Goal: Transaction & Acquisition: Purchase product/service

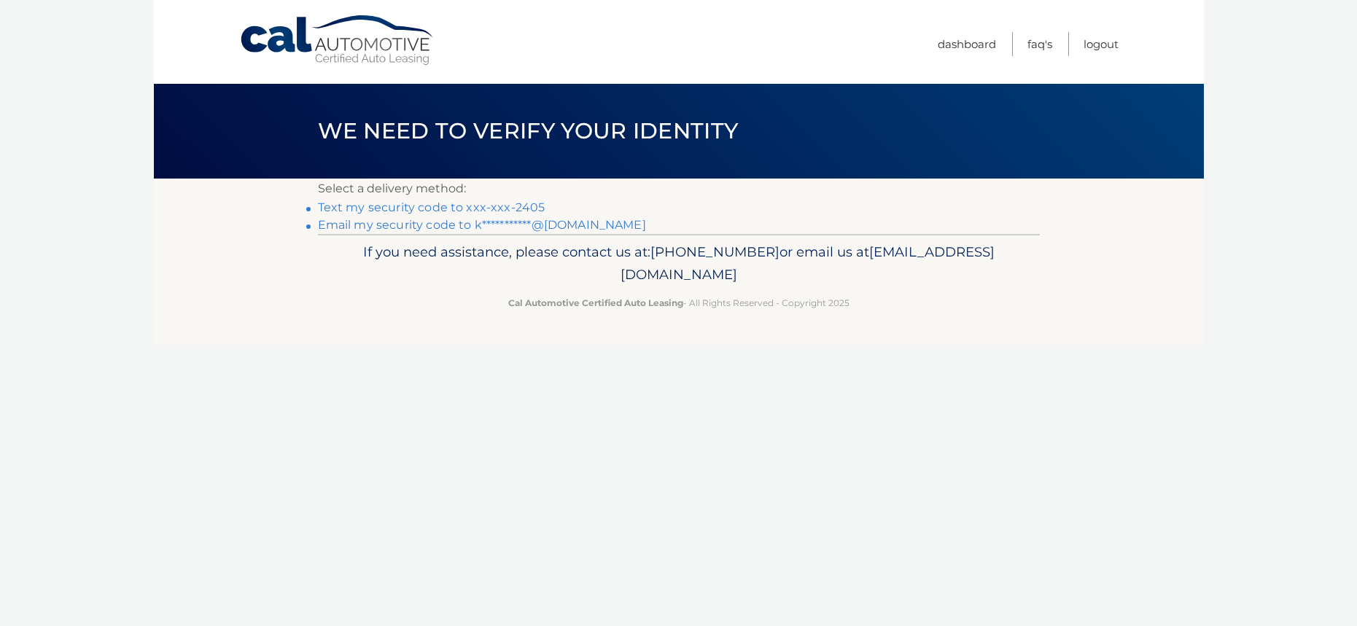
click at [438, 209] on link "Text my security code to xxx-xxx-2405" at bounding box center [432, 208] width 228 height 14
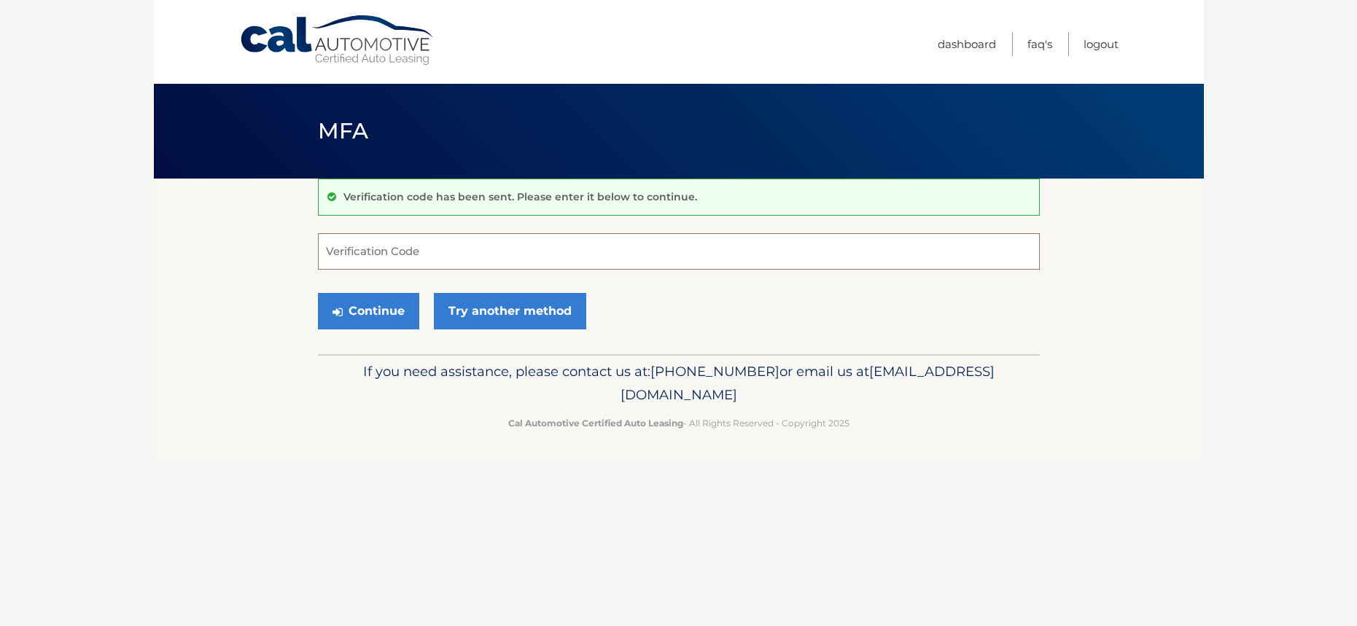
click at [346, 251] on input "Verification Code" at bounding box center [679, 251] width 722 height 36
type input "565278"
click at [370, 311] on button "Continue" at bounding box center [368, 311] width 101 height 36
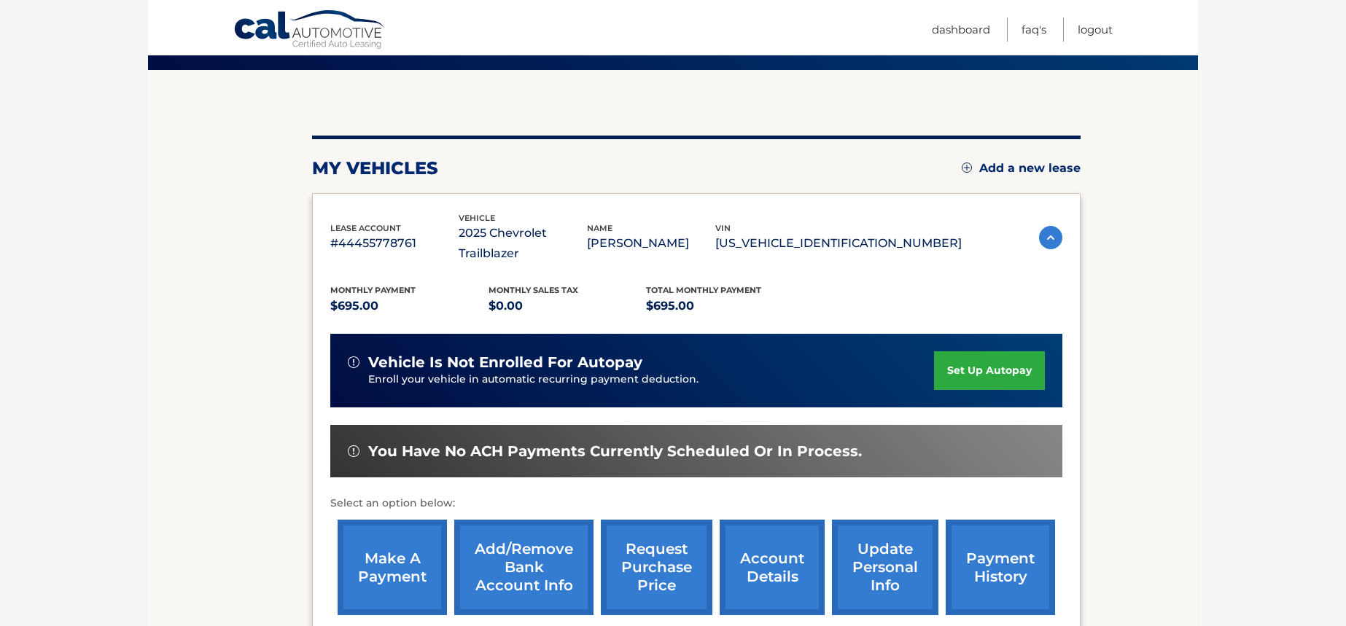
scroll to position [146, 0]
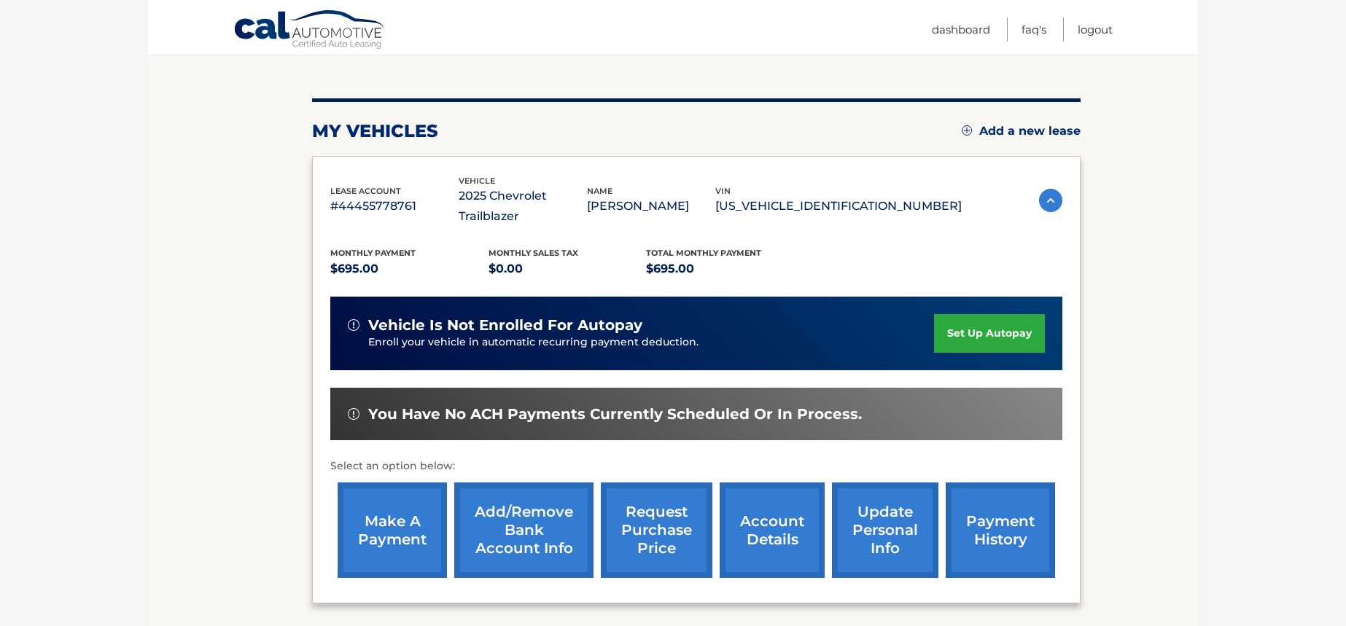
click at [384, 494] on link "make a payment" at bounding box center [392, 531] width 109 height 96
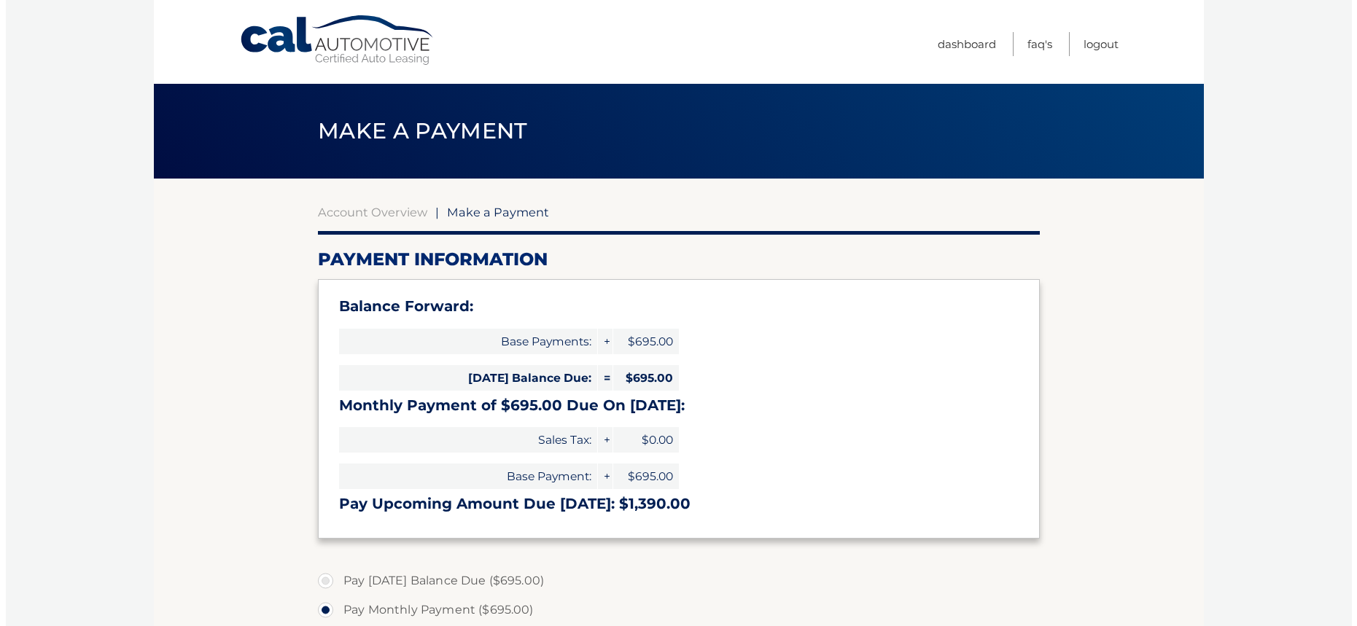
scroll to position [478, 0]
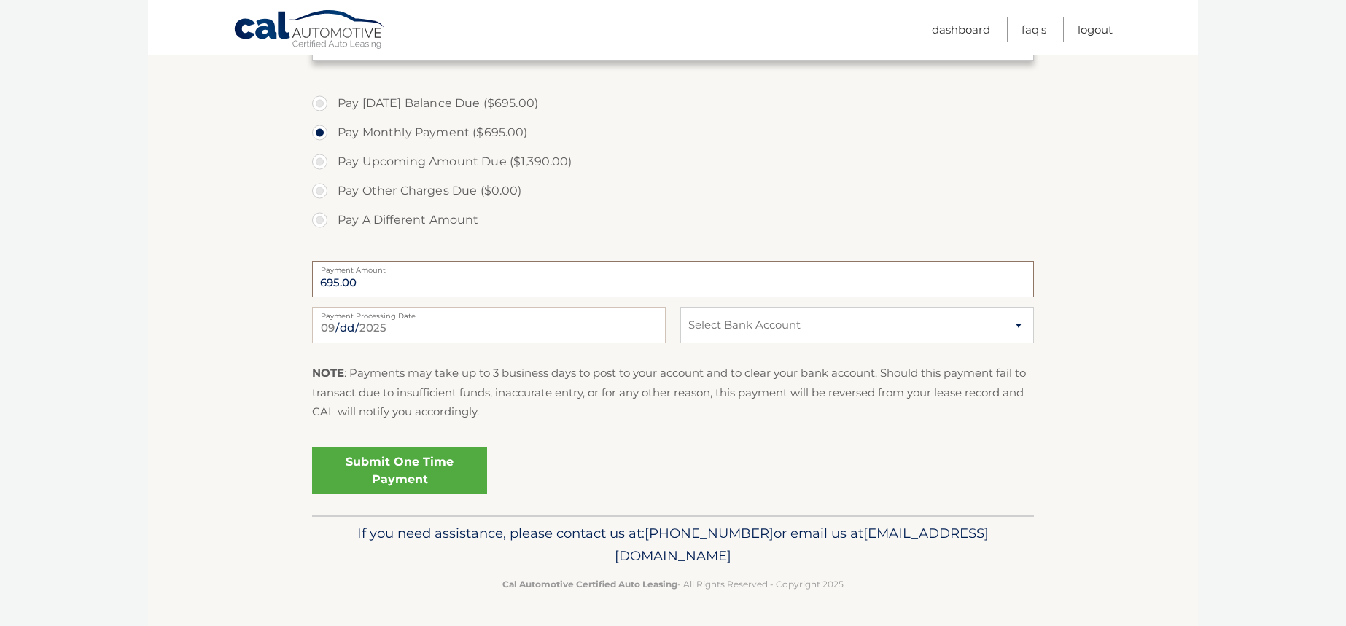
click at [348, 277] on input "695.00" at bounding box center [673, 279] width 722 height 36
click at [366, 284] on input "695.00" at bounding box center [673, 279] width 722 height 36
click at [324, 221] on label "Pay A Different Amount" at bounding box center [673, 220] width 722 height 29
click at [324, 221] on input "Pay A Different Amount" at bounding box center [325, 217] width 15 height 23
radio input "true"
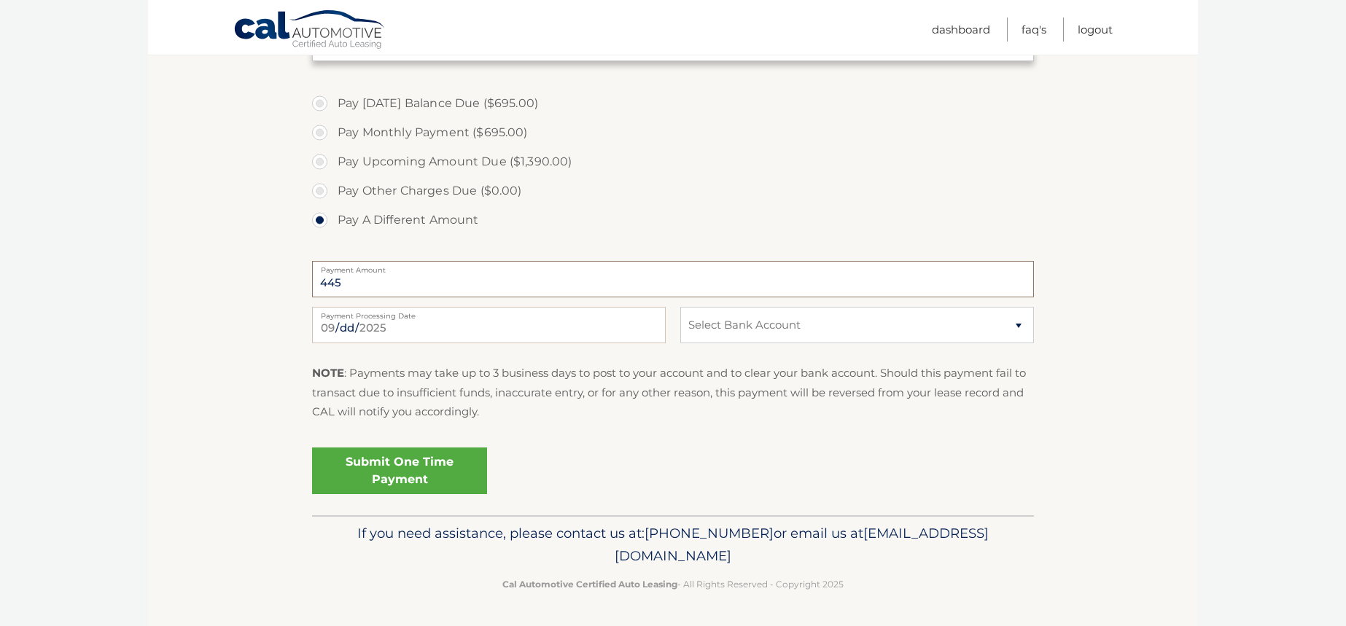
type input "445"
click at [1017, 329] on select "Select Bank Account Checking CITIBANK NA *****2294 Checking JPMORGAN CHASE BANK…" at bounding box center [857, 325] width 354 height 36
select select "MDdhMzVkNjQtZGY1NC00NDIxLWI3YWMtYzRmMGZmYmI1ZjYw"
click at [680, 307] on select "Select Bank Account Checking CITIBANK NA *****2294 Checking JPMORGAN CHASE BANK…" at bounding box center [857, 325] width 354 height 36
click at [594, 463] on div "Submit One Time Payment" at bounding box center [673, 468] width 722 height 53
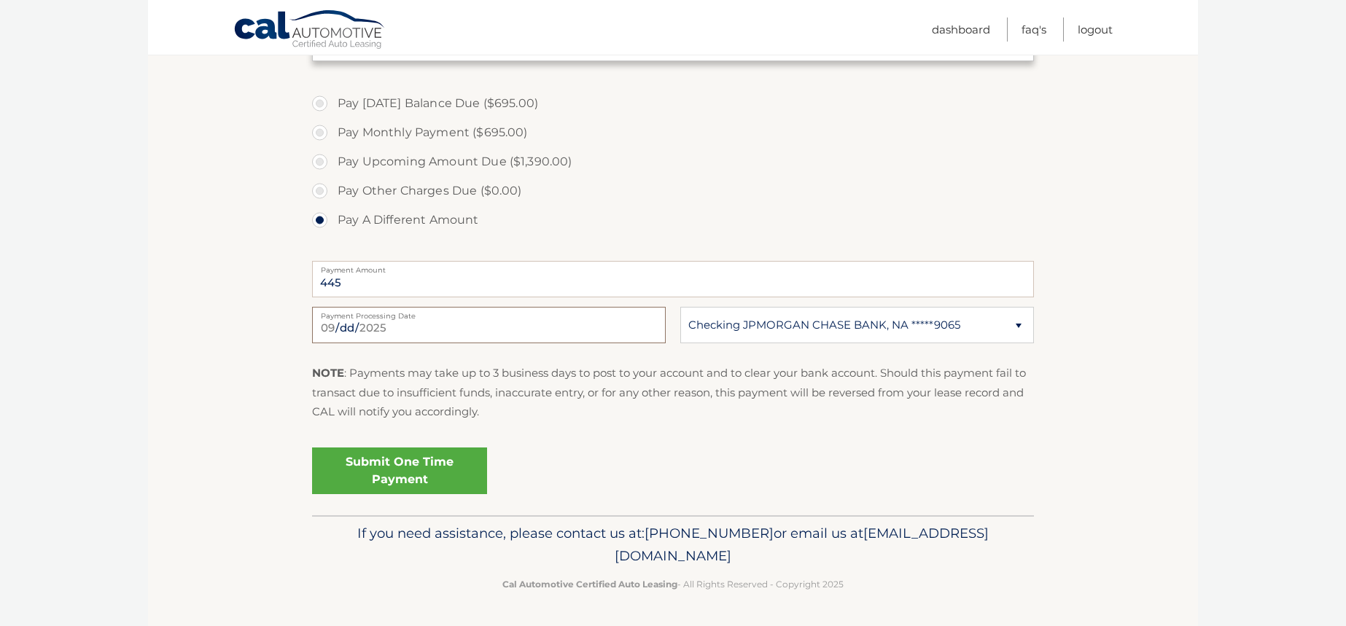
click at [352, 328] on input "[DATE]" at bounding box center [489, 325] width 354 height 36
type input "2025-09-17"
click at [390, 468] on link "Submit One Time Payment" at bounding box center [399, 471] width 175 height 47
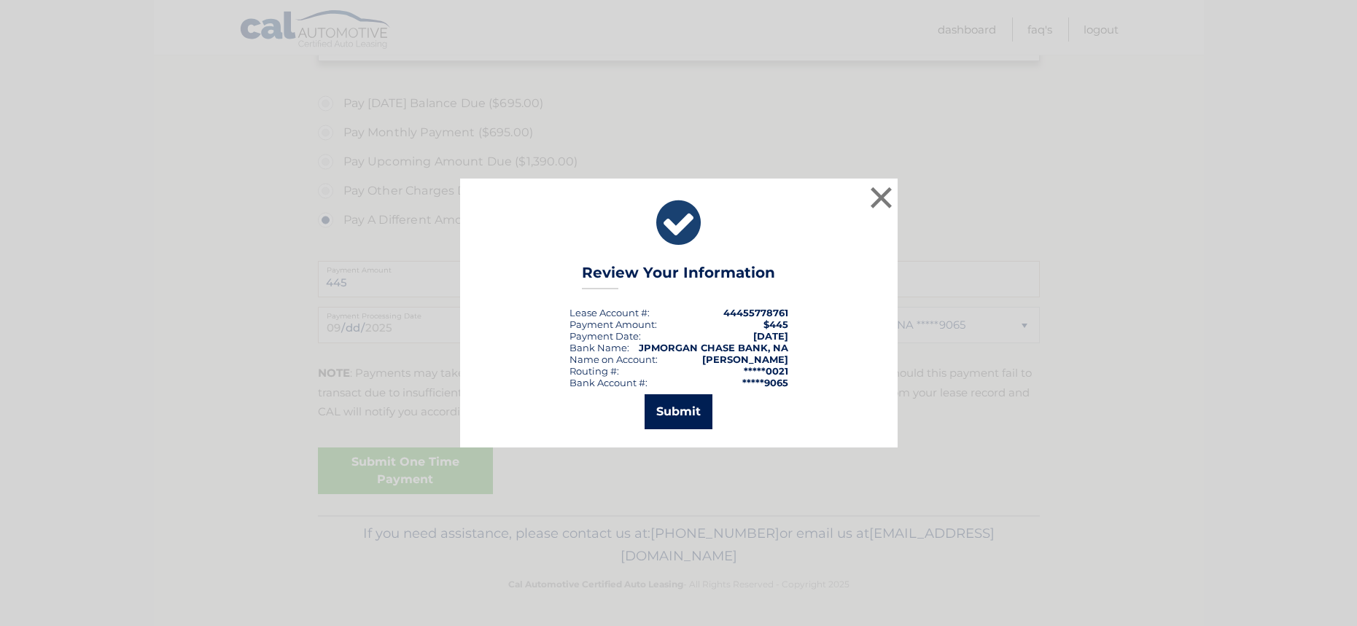
click at [676, 417] on button "Submit" at bounding box center [679, 412] width 68 height 35
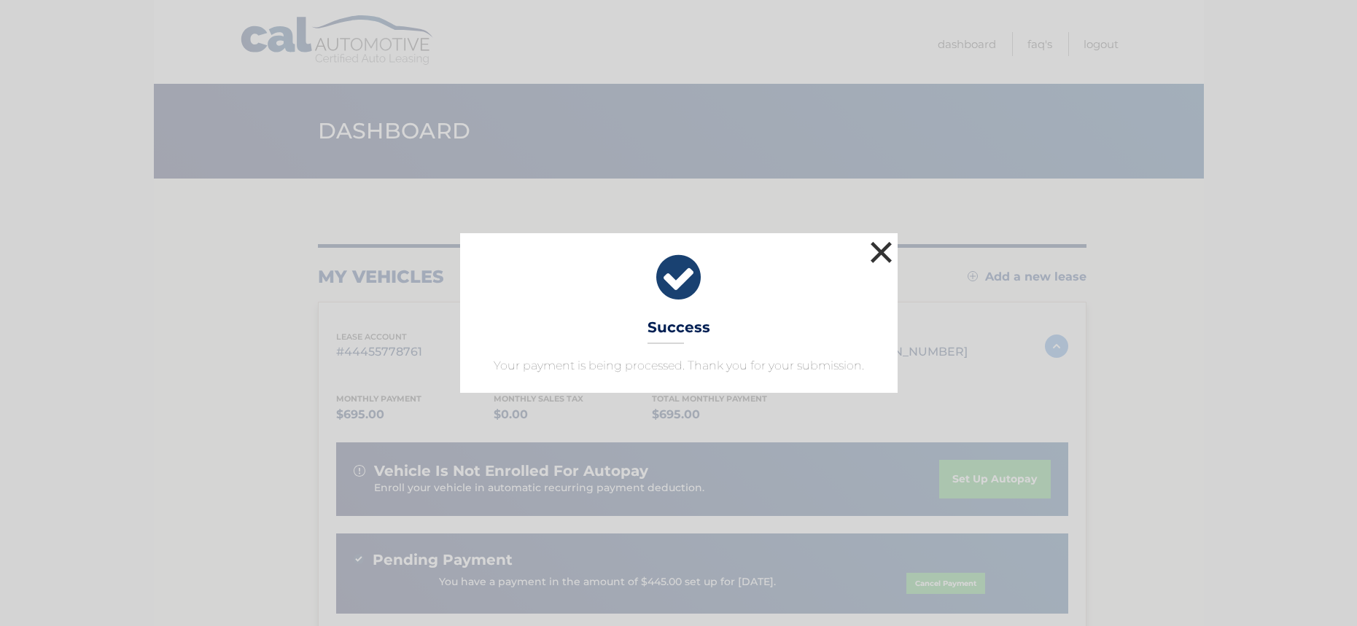
click at [882, 252] on button "×" at bounding box center [881, 252] width 29 height 29
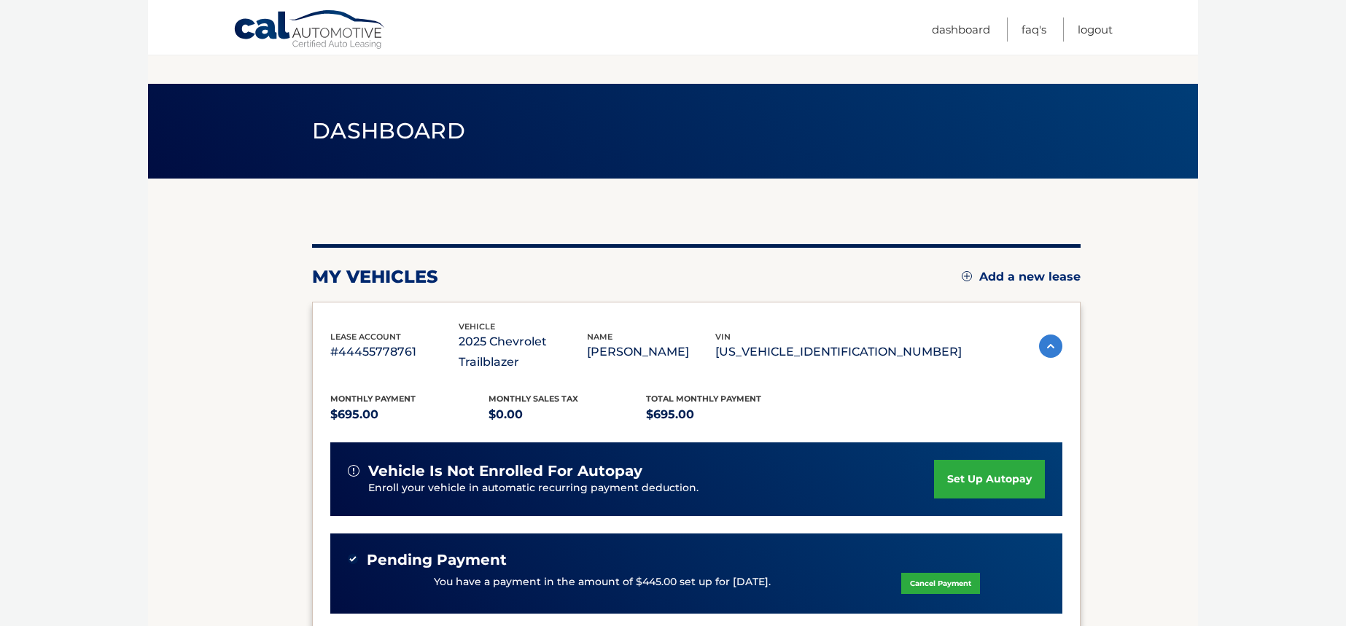
scroll to position [285, 0]
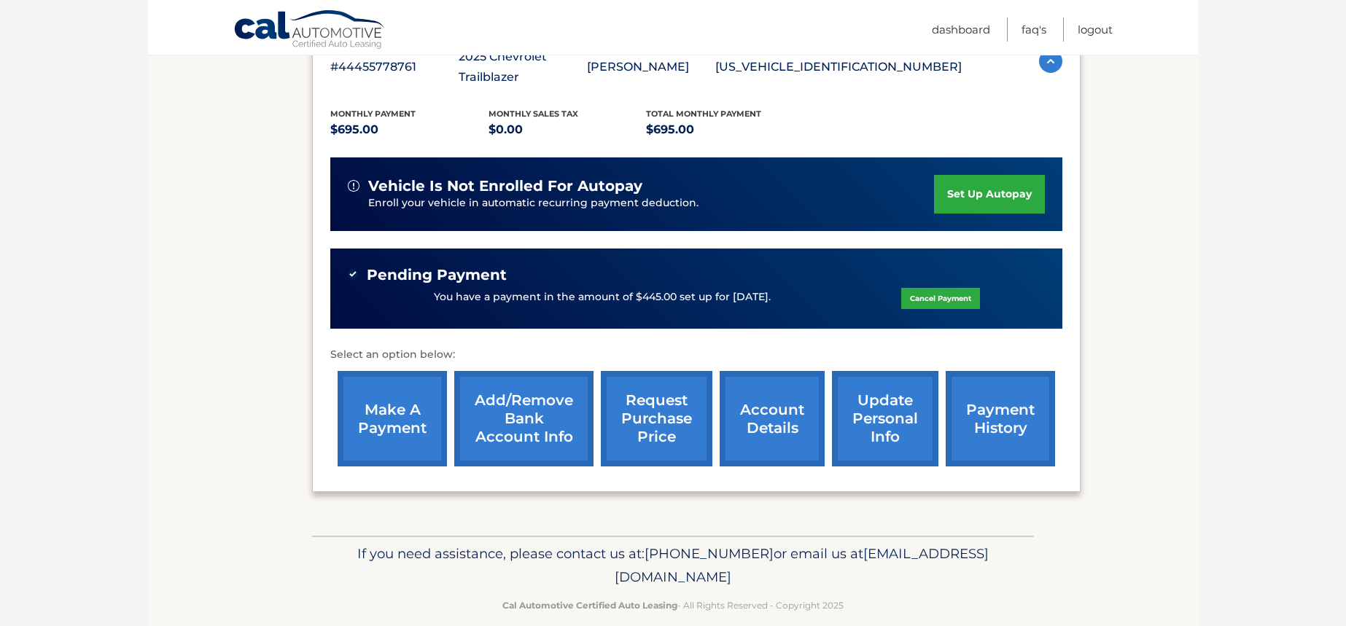
click at [387, 393] on link "make a payment" at bounding box center [392, 419] width 109 height 96
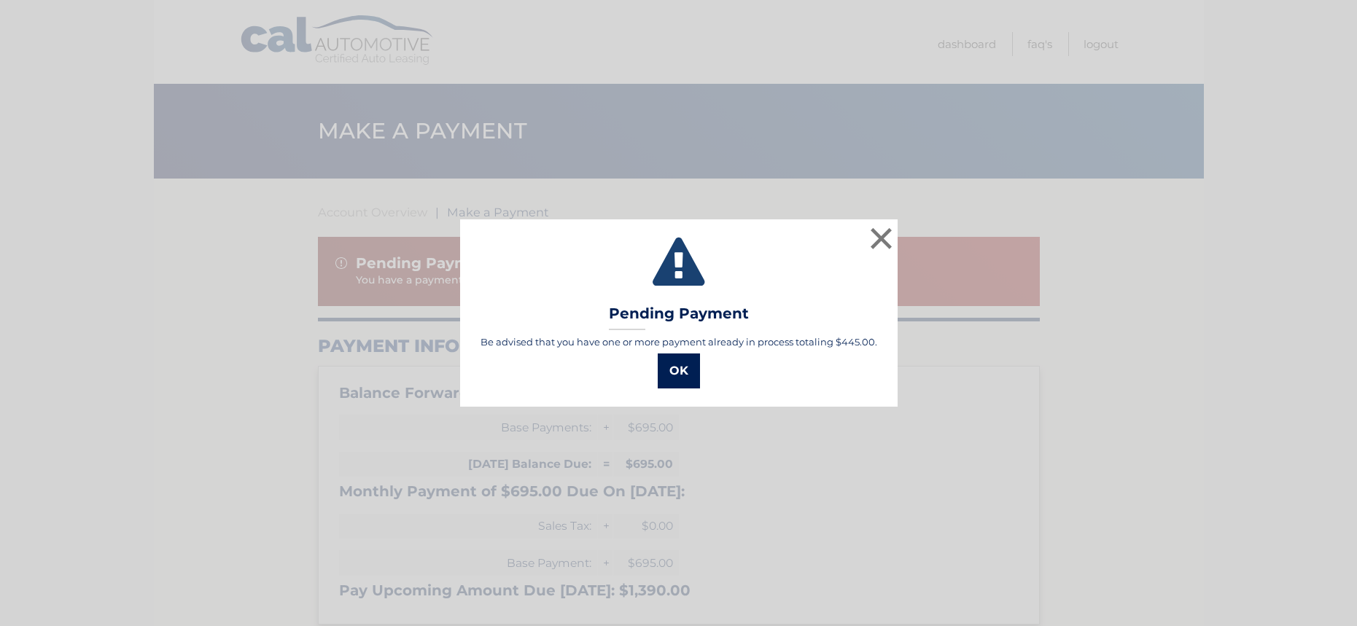
click at [669, 365] on button "OK" at bounding box center [679, 371] width 42 height 35
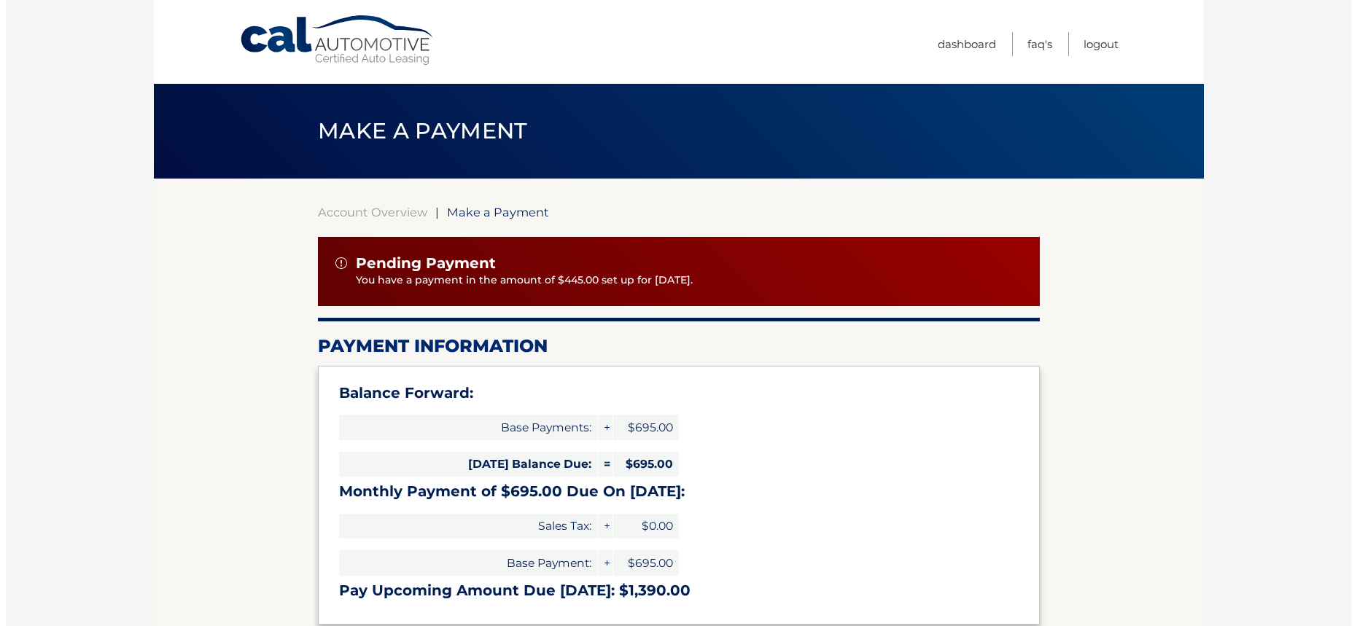
scroll to position [564, 0]
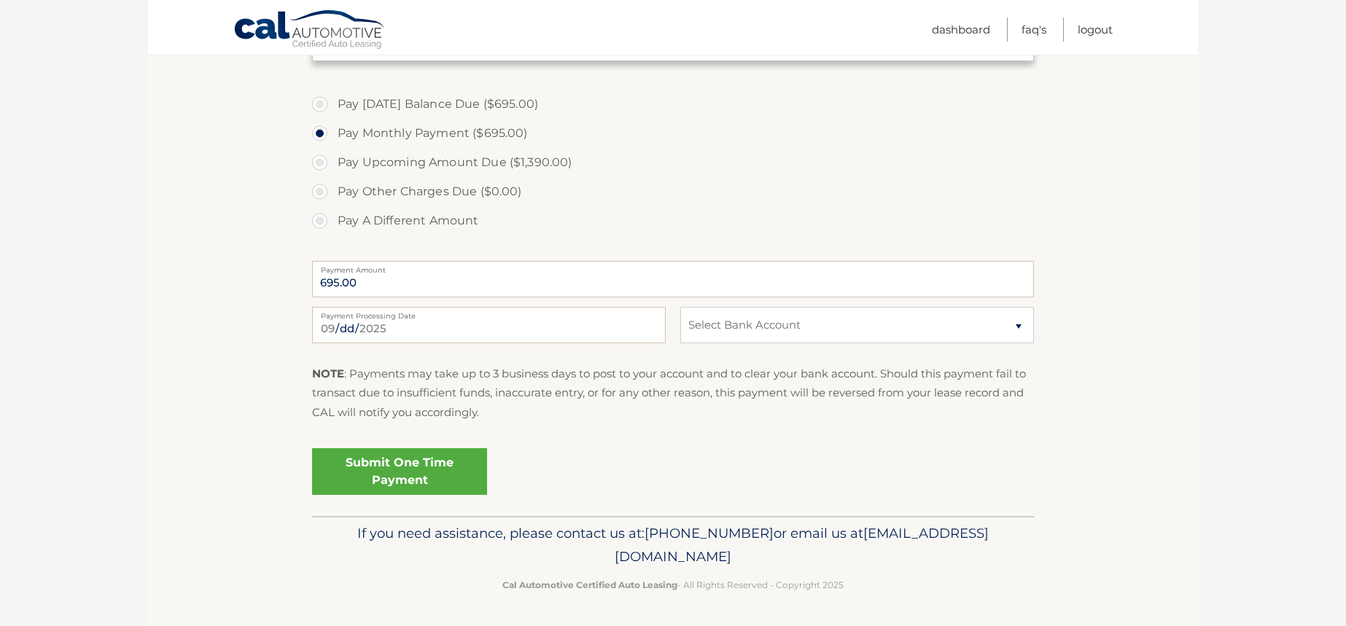
click at [325, 220] on label "Pay A Different Amount" at bounding box center [673, 220] width 722 height 29
click at [325, 220] on input "Pay A Different Amount" at bounding box center [325, 217] width 15 height 23
radio input "true"
type input "250.00"
click at [1023, 330] on select "Select Bank Account Checking CITIBANK NA *****2294 Checking JPMORGAN CHASE BANK…" at bounding box center [857, 325] width 354 height 36
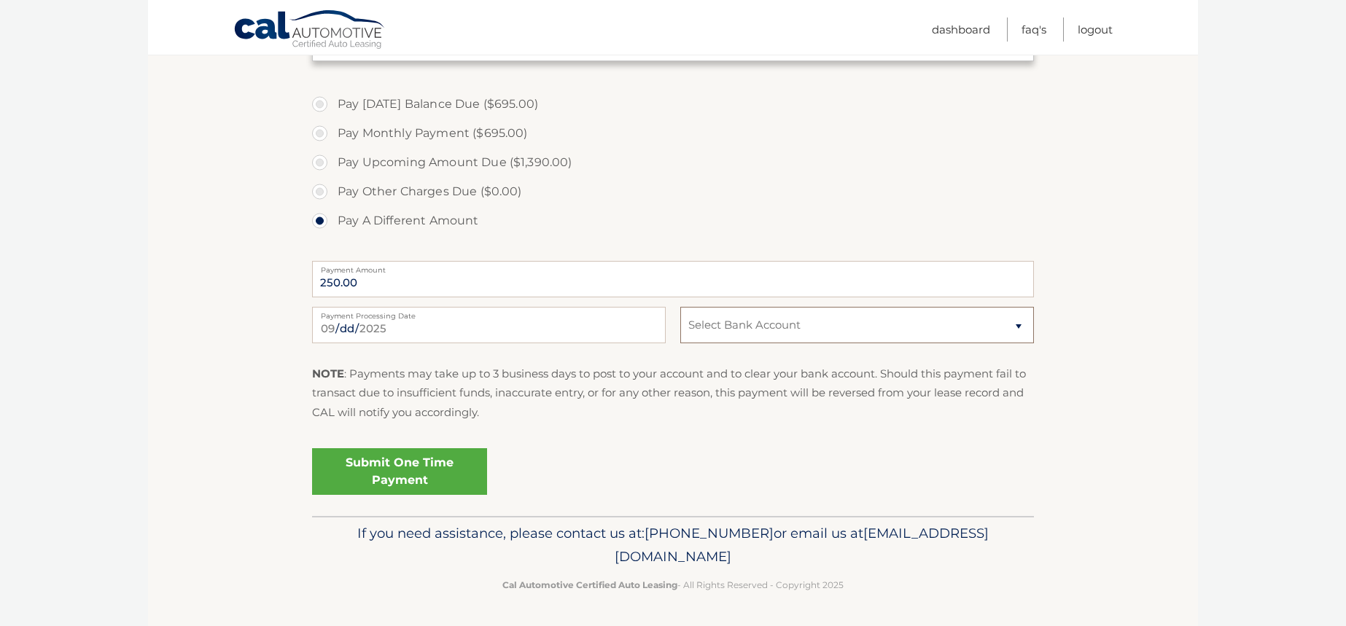
select select "YTc2OGFjNWUtOGUzNC00MzRmLTgxNTgtZTViYjY2ZDNmNDg4"
click at [680, 307] on select "Select Bank Account Checking CITIBANK NA *****2294 Checking JPMORGAN CHASE BANK…" at bounding box center [857, 325] width 354 height 36
click at [405, 461] on link "Submit One Time Payment" at bounding box center [399, 472] width 175 height 47
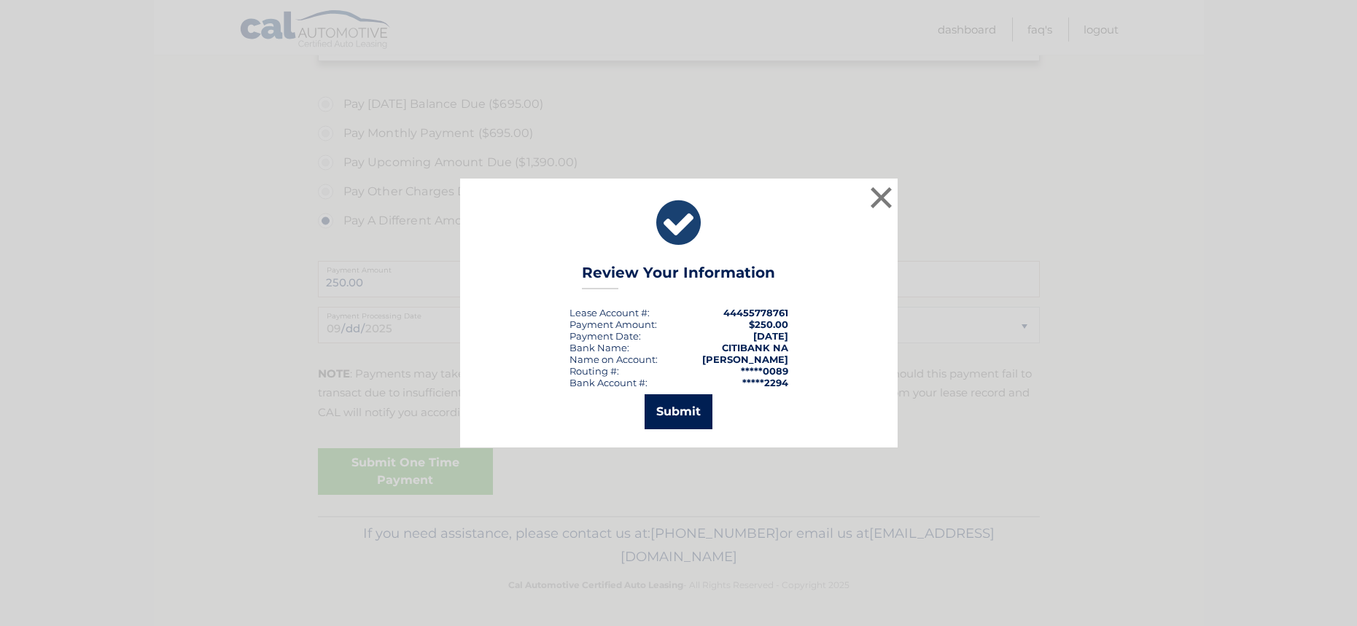
click at [678, 413] on button "Submit" at bounding box center [679, 412] width 68 height 35
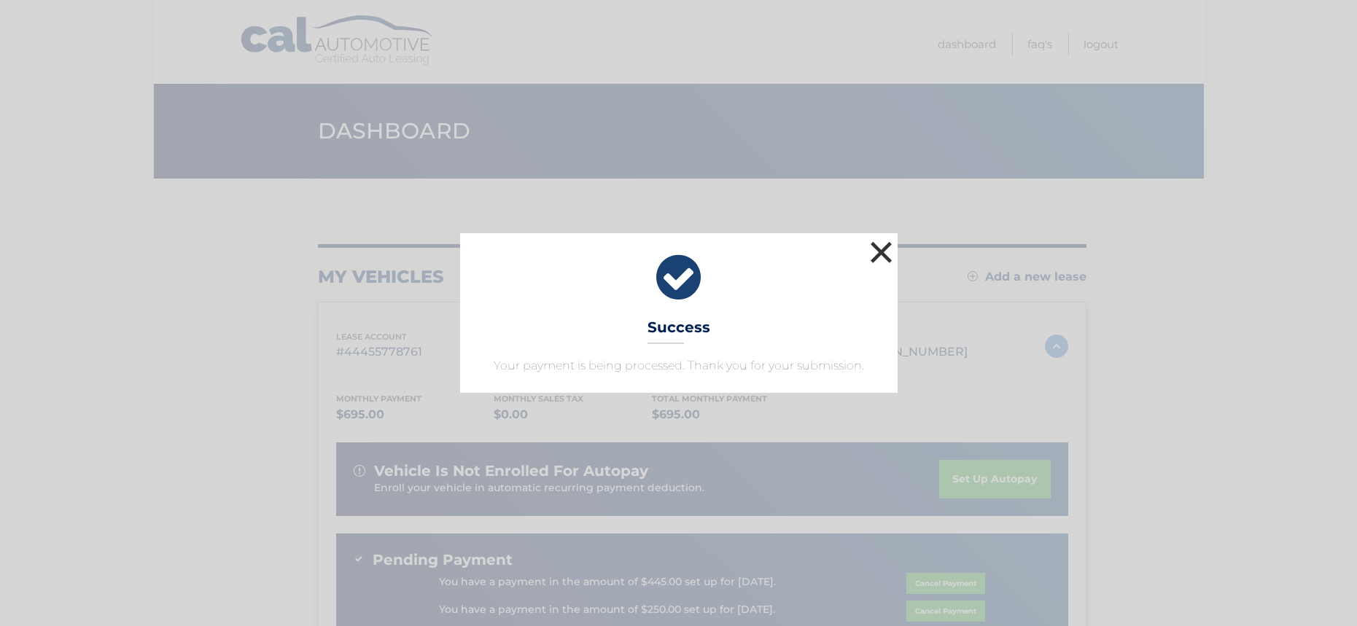
click at [880, 250] on button "×" at bounding box center [881, 252] width 29 height 29
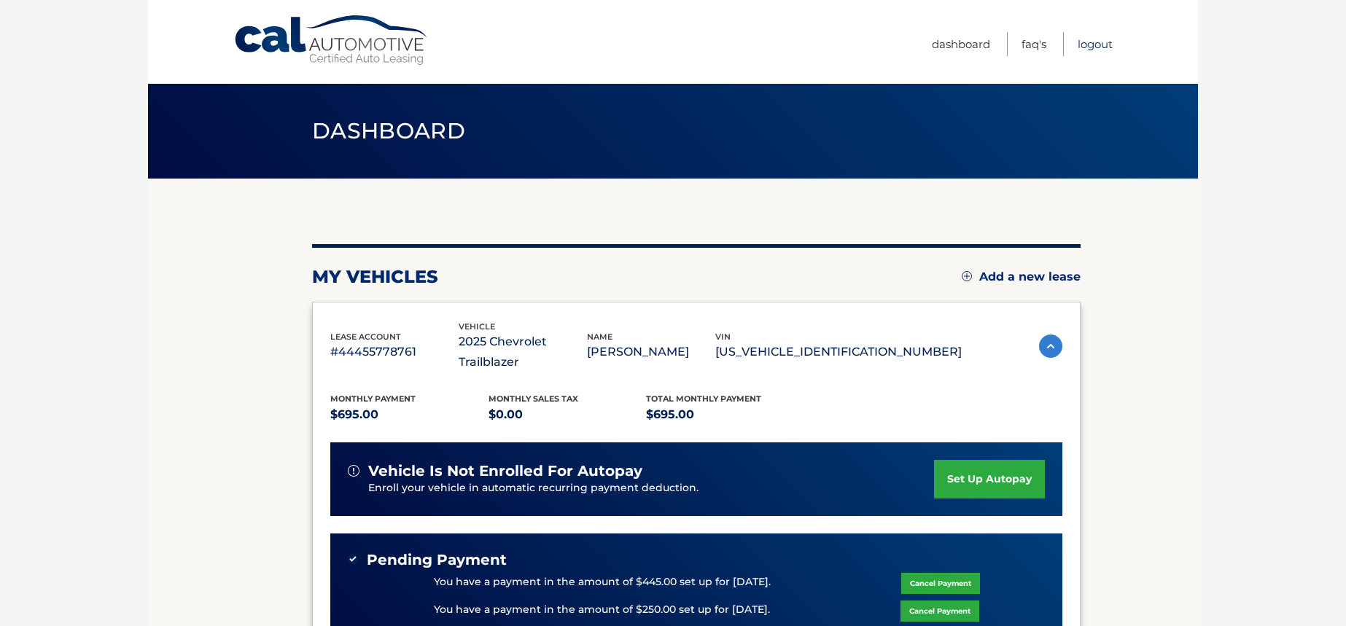
click at [1094, 45] on link "Logout" at bounding box center [1095, 44] width 35 height 24
